Goal: Information Seeking & Learning: Find specific page/section

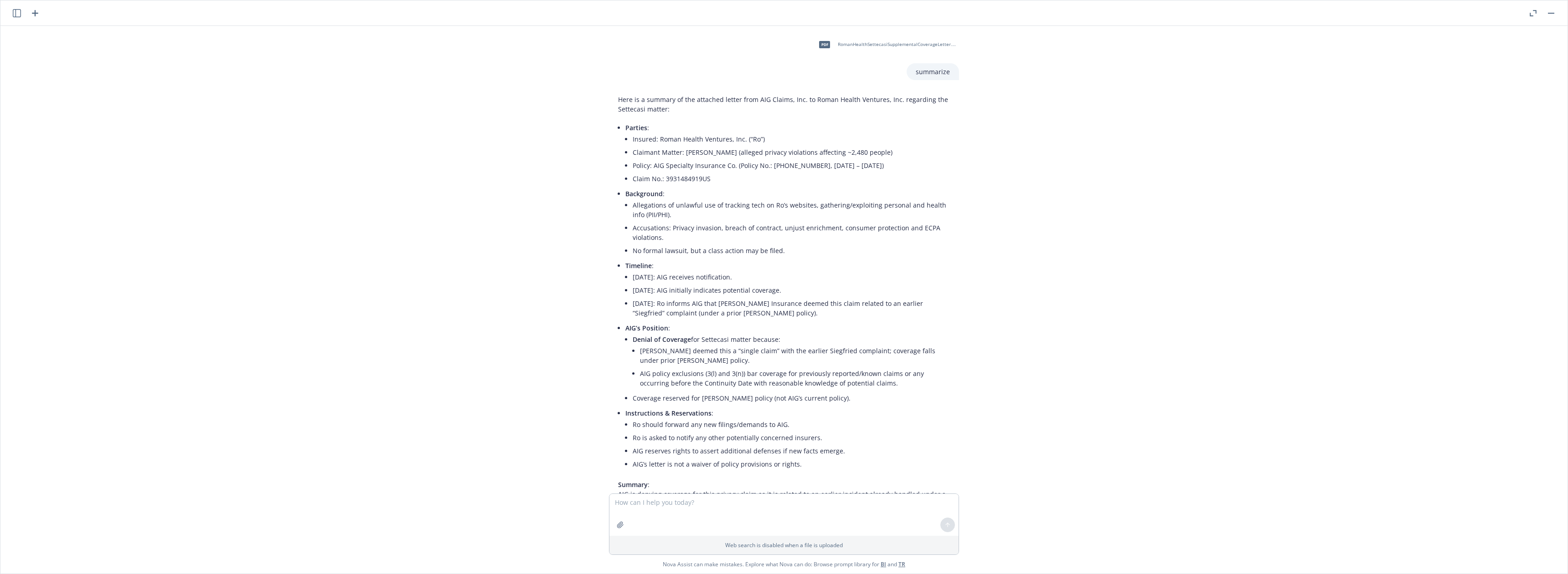
scroll to position [860, 0]
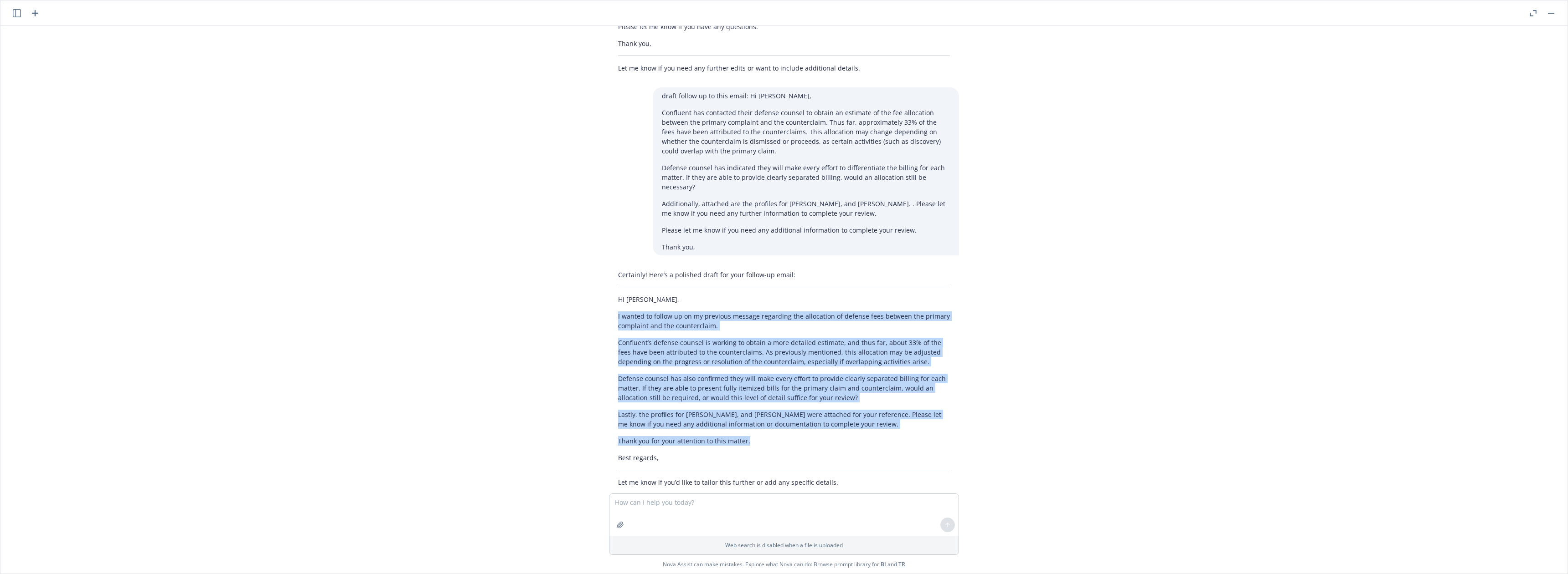
click at [1534, 12] on icon "button" at bounding box center [1532, 13] width 7 height 6
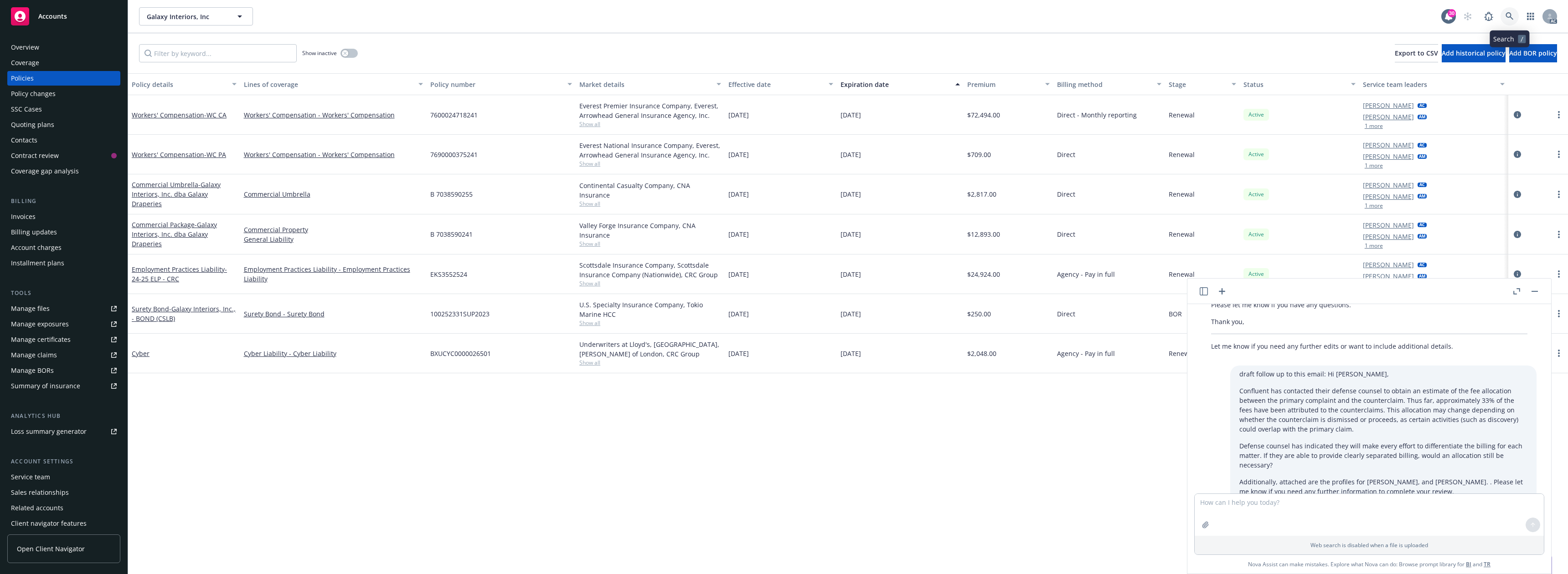
click at [1508, 14] on icon at bounding box center [1509, 16] width 9 height 8
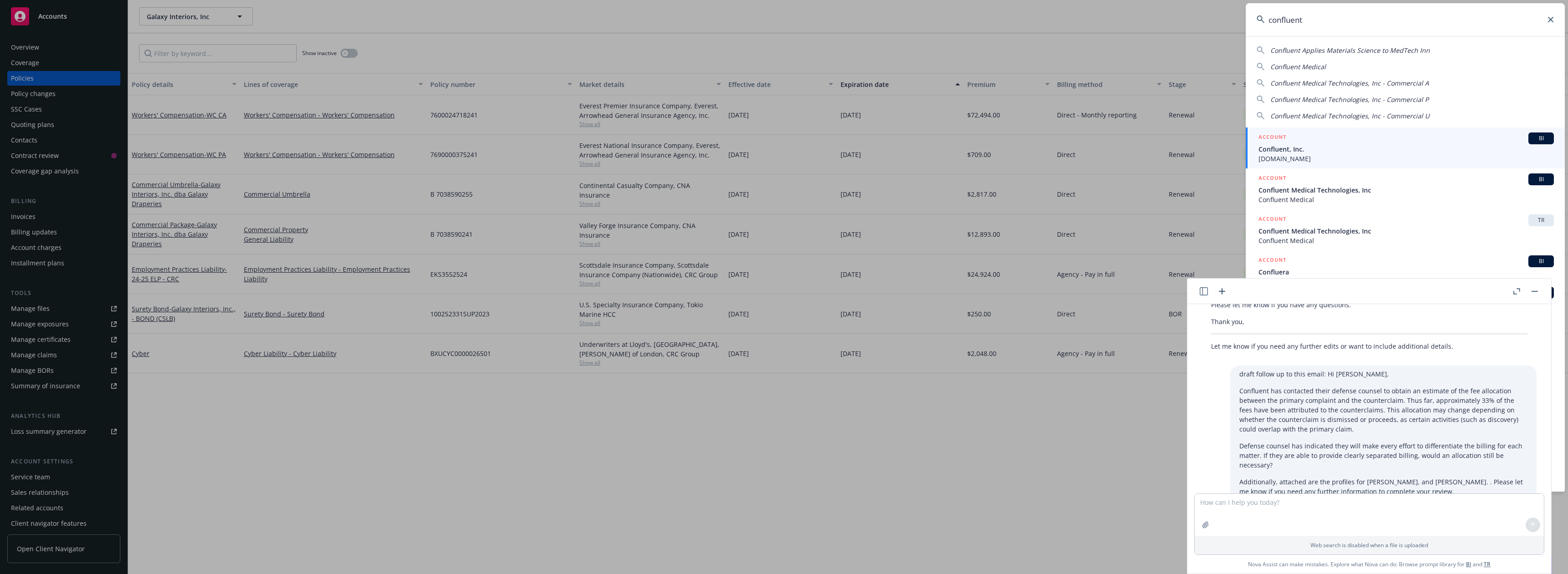
type input "confluent"
click at [1305, 150] on span "Confluent, Inc." at bounding box center [1406, 149] width 295 height 9
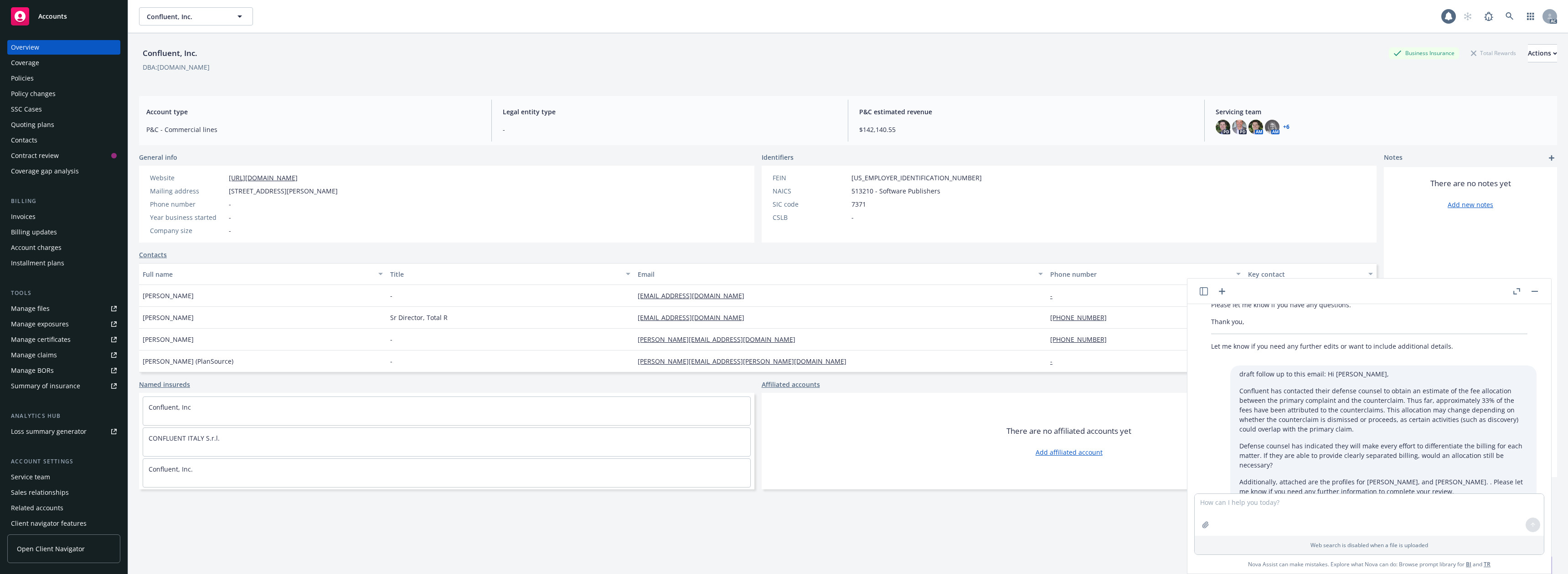
click at [47, 70] on div "Overview Coverage Policies Policy changes SSC Cases Quoting plans Contacts Cont…" at bounding box center [63, 109] width 113 height 138
click at [46, 76] on div "Policies" at bounding box center [63, 78] width 106 height 15
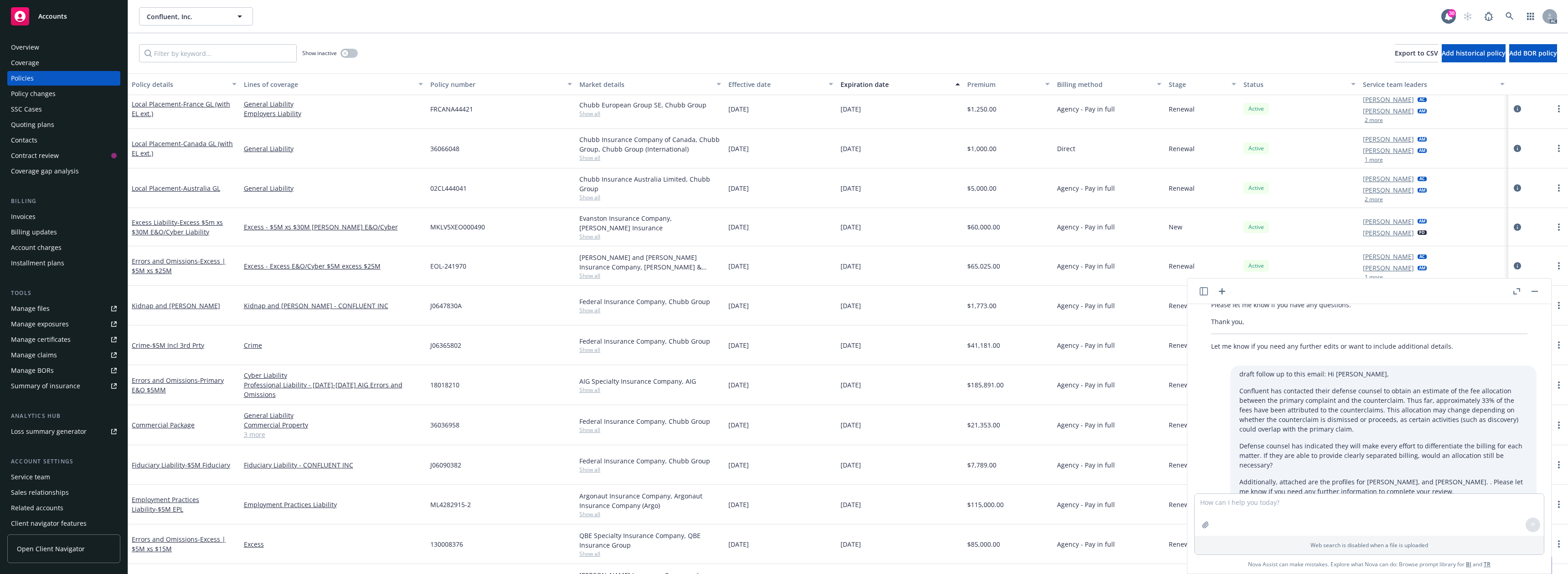
scroll to position [637, 0]
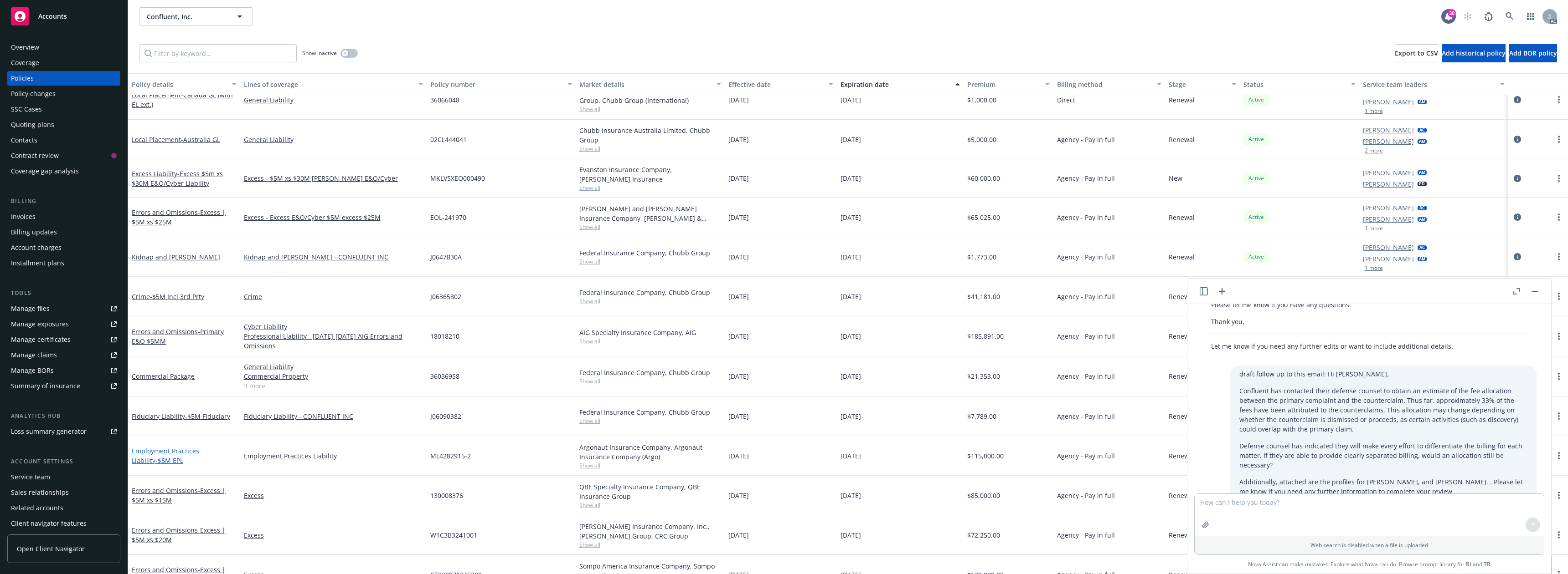
click at [199, 450] on link "Employment Practices Liability - $5M EPL" at bounding box center [165, 456] width 67 height 19
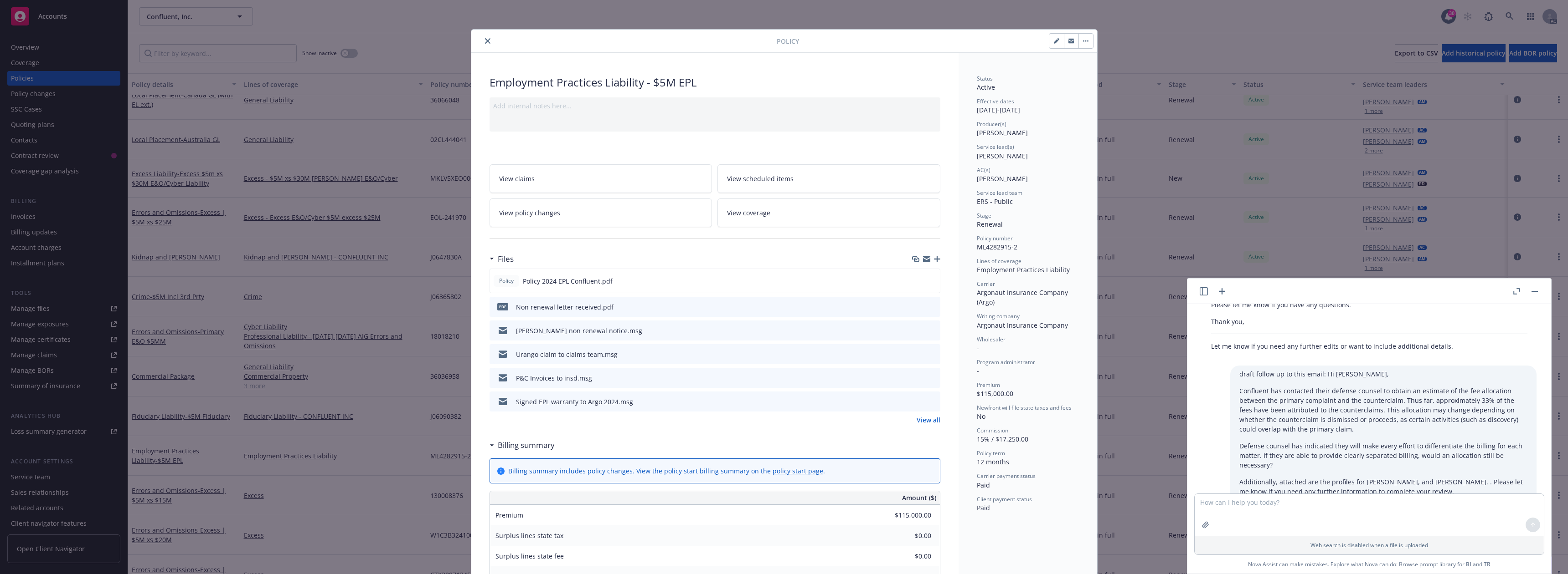
click at [486, 42] on icon "close" at bounding box center [487, 41] width 5 height 5
